Goal: Task Accomplishment & Management: Use online tool/utility

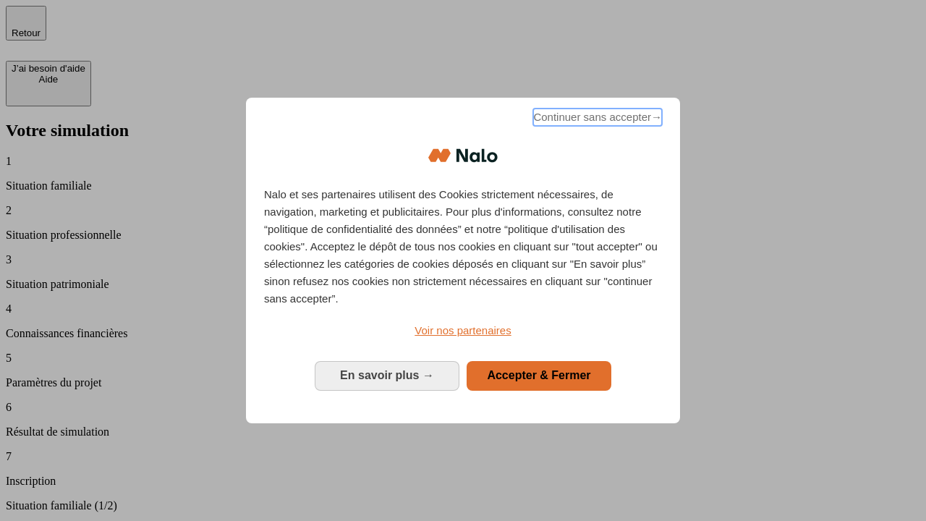
click at [596, 119] on span "Continuer sans accepter →" at bounding box center [597, 116] width 129 height 17
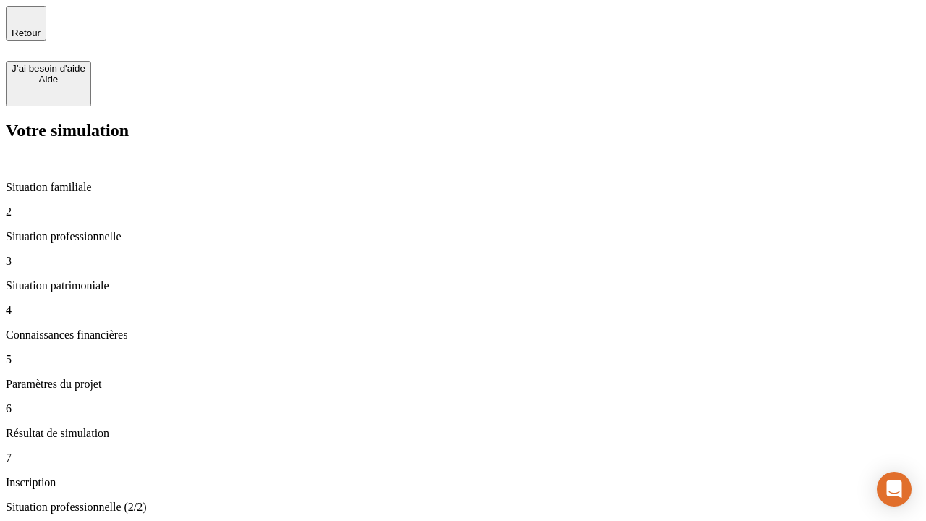
type input "70 000"
type input "1 000"
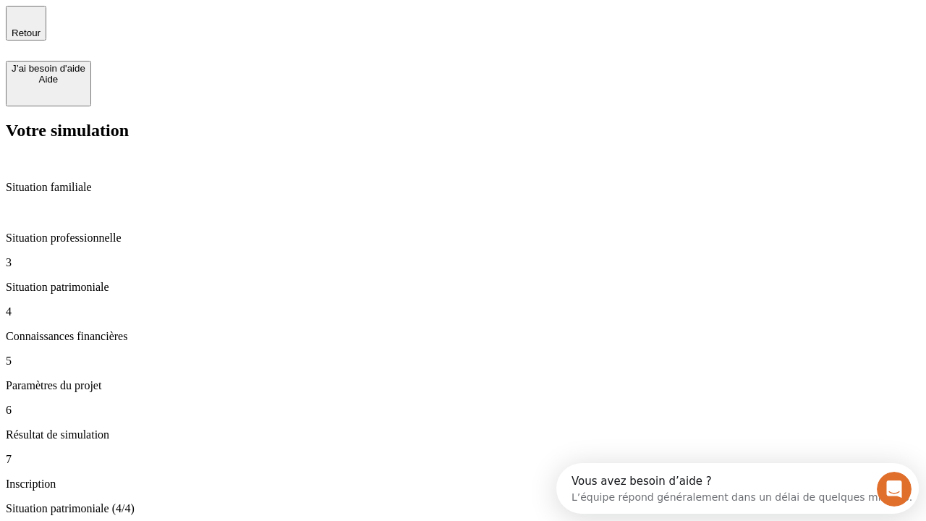
type input "800"
type input "6"
type input "400"
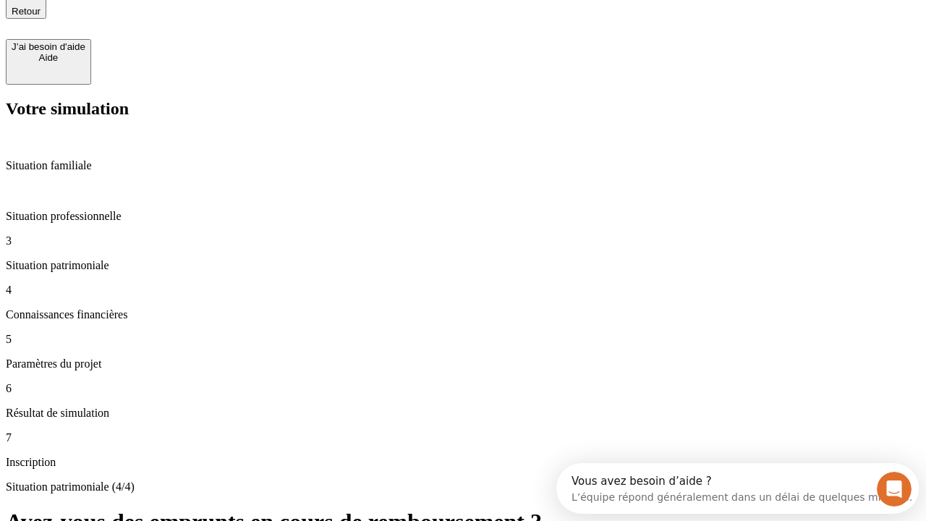
type input "3"
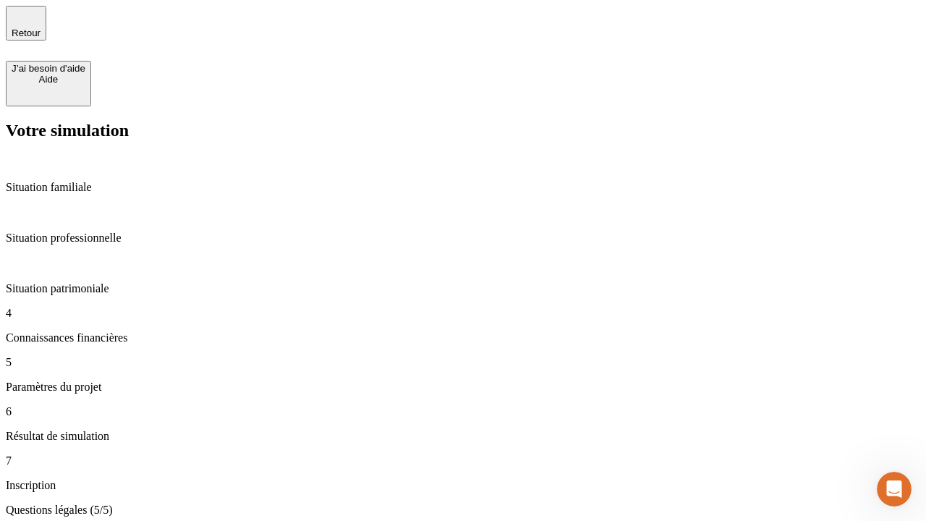
type input "35"
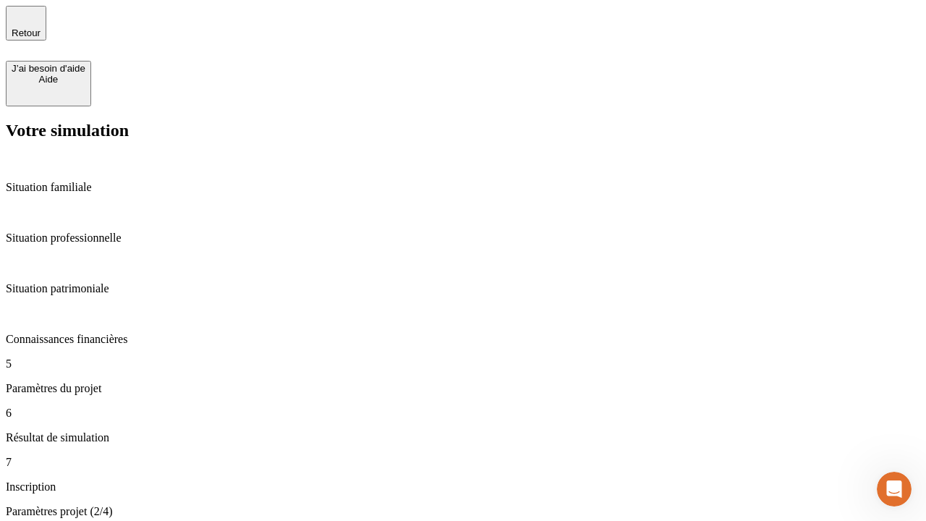
type input "500"
type input "640"
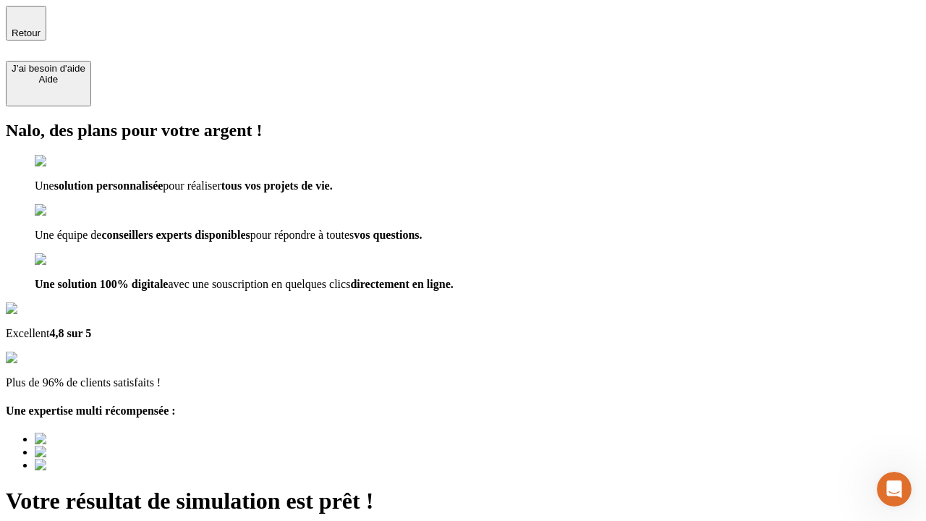
type input "[EMAIL_ADDRESS][DOMAIN_NAME]"
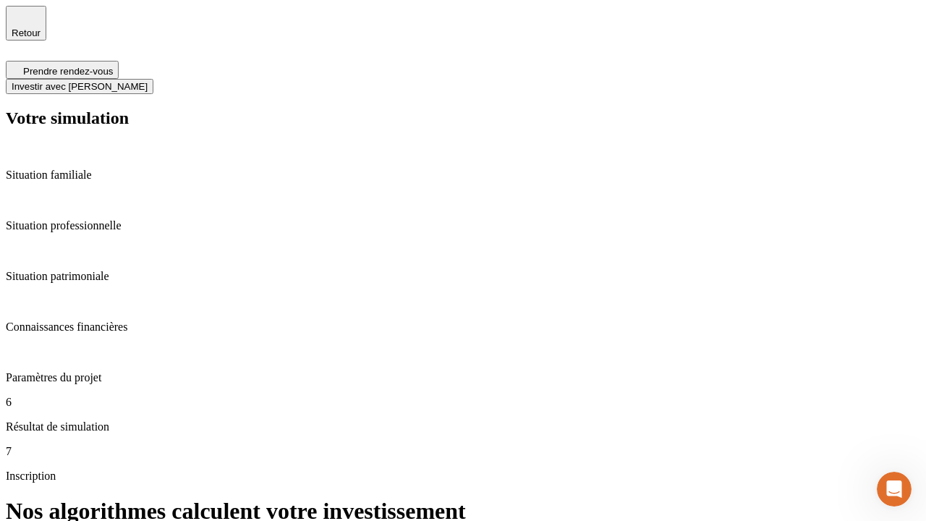
scroll to position [6, 0]
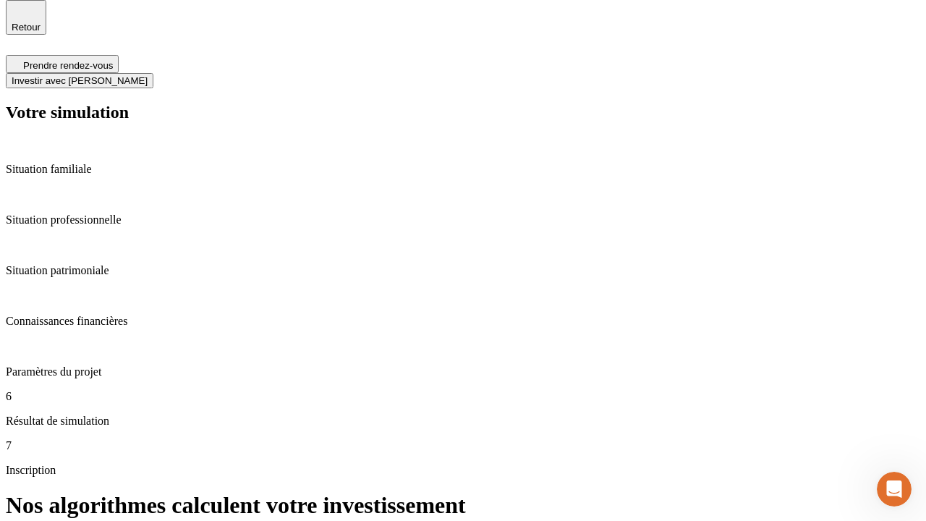
click at [148, 75] on span "Investir avec [PERSON_NAME]" at bounding box center [80, 80] width 136 height 11
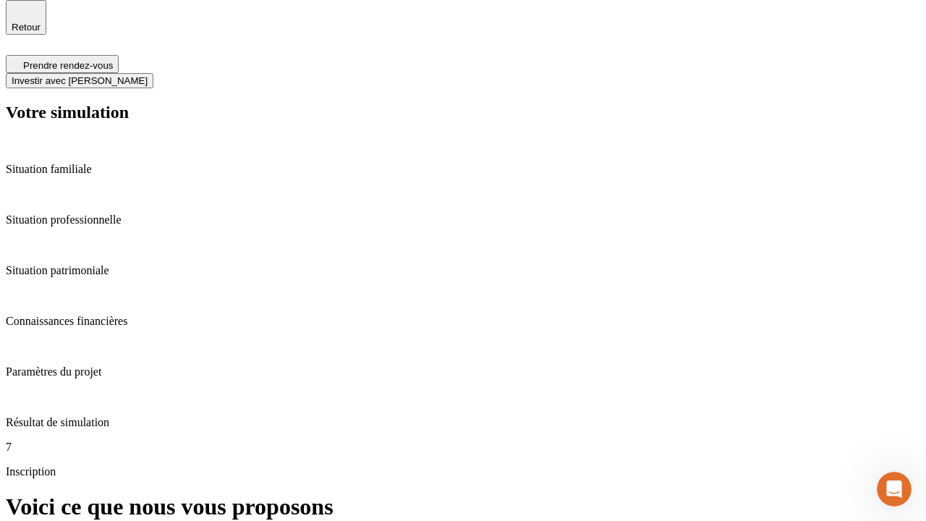
scroll to position [0, 0]
